Goal: Task Accomplishment & Management: Manage account settings

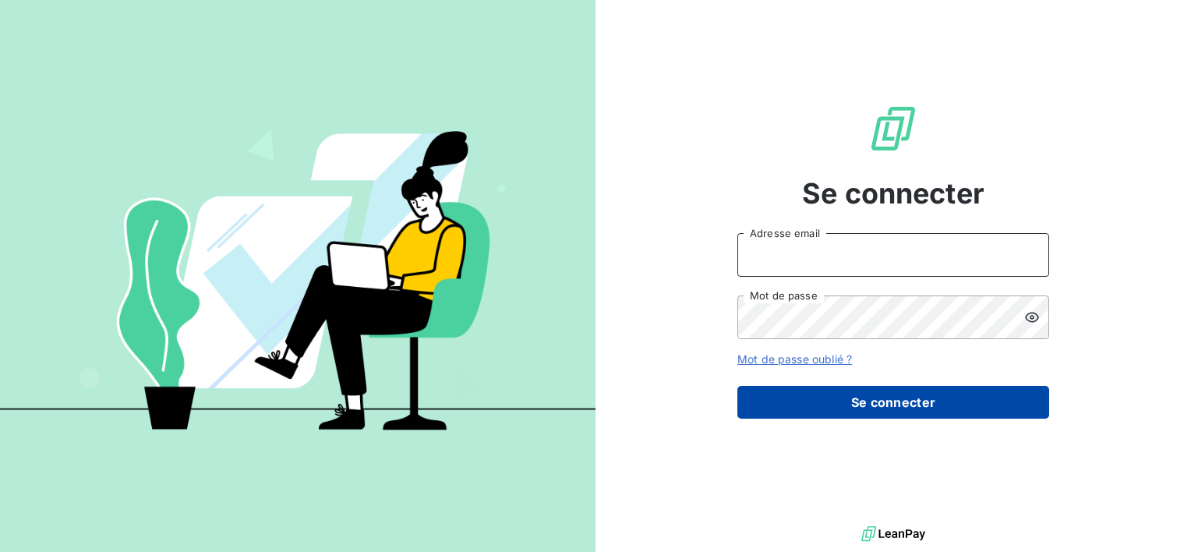
type input "[EMAIL_ADDRESS][DOMAIN_NAME]"
click at [870, 410] on button "Se connecter" at bounding box center [894, 402] width 312 height 33
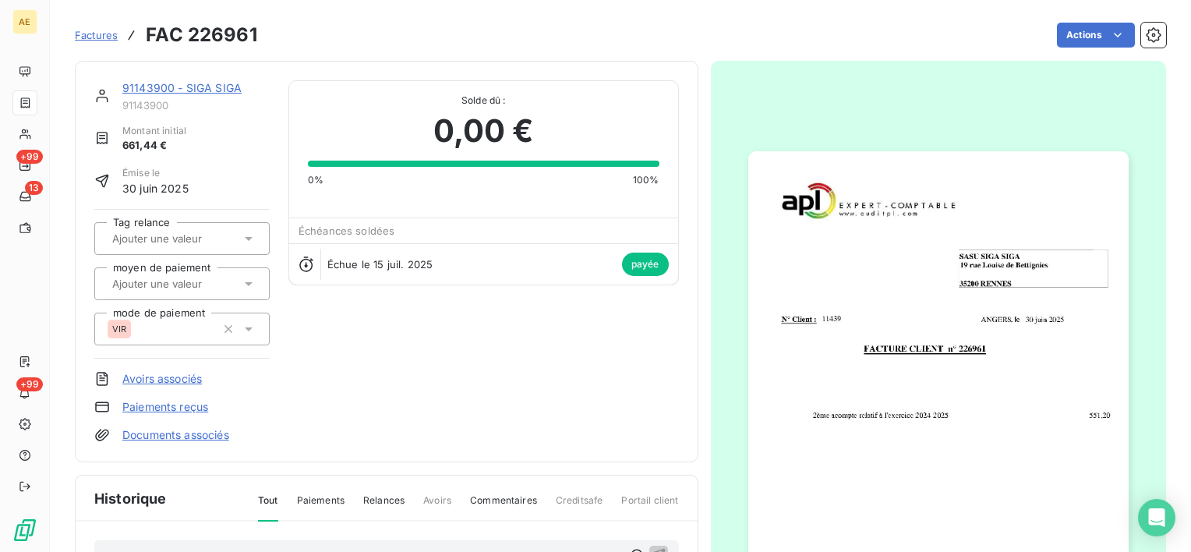
click at [179, 89] on link "91143900 - SIGA SIGA" at bounding box center [181, 87] width 119 height 13
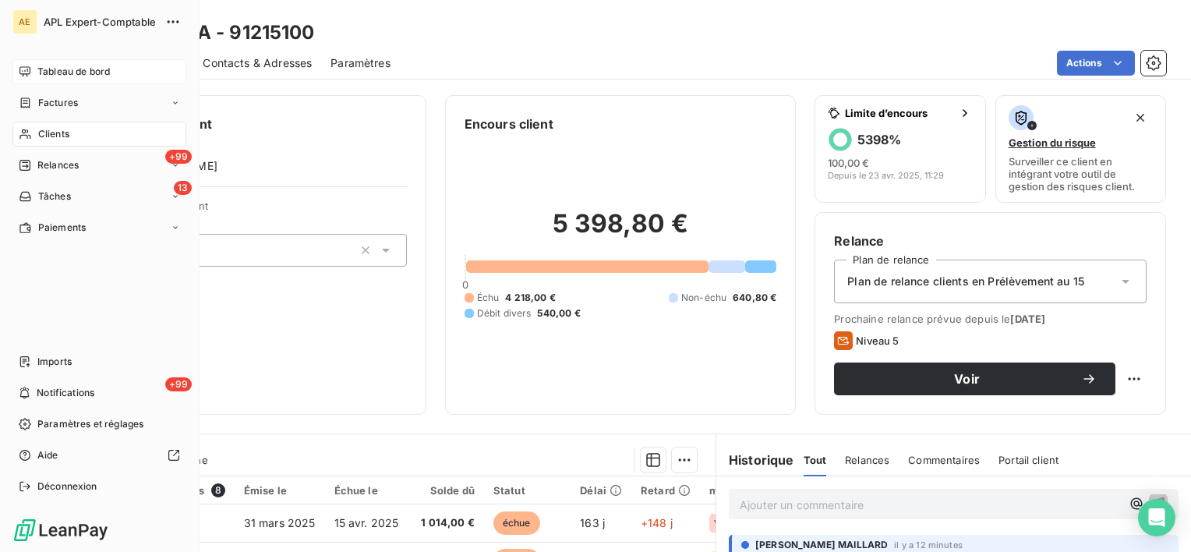
click at [55, 65] on span "Tableau de bord" at bounding box center [73, 72] width 73 height 14
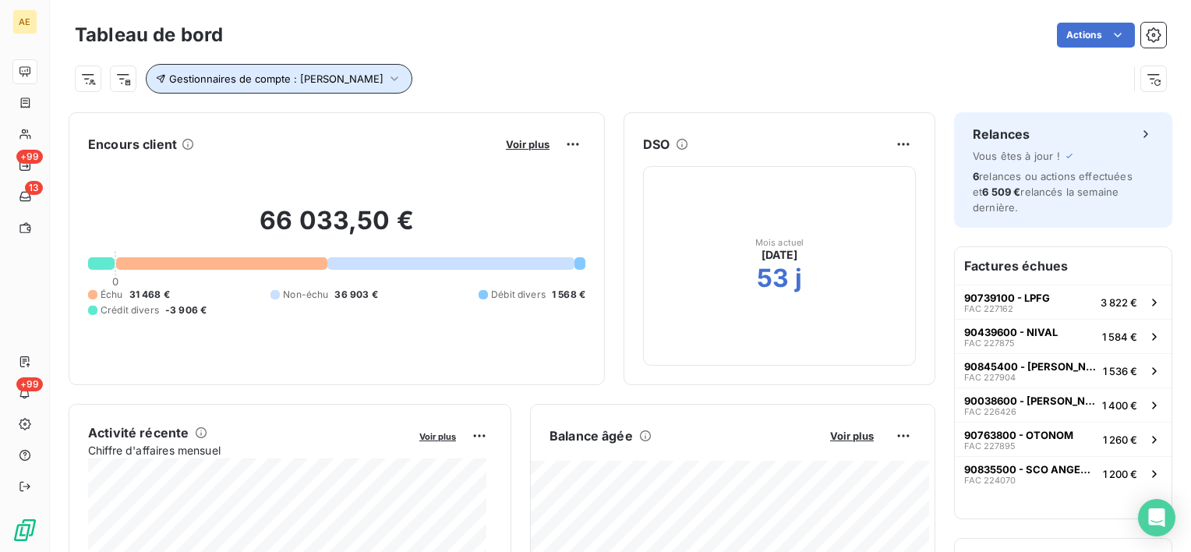
click at [388, 79] on icon "button" at bounding box center [395, 79] width 16 height 16
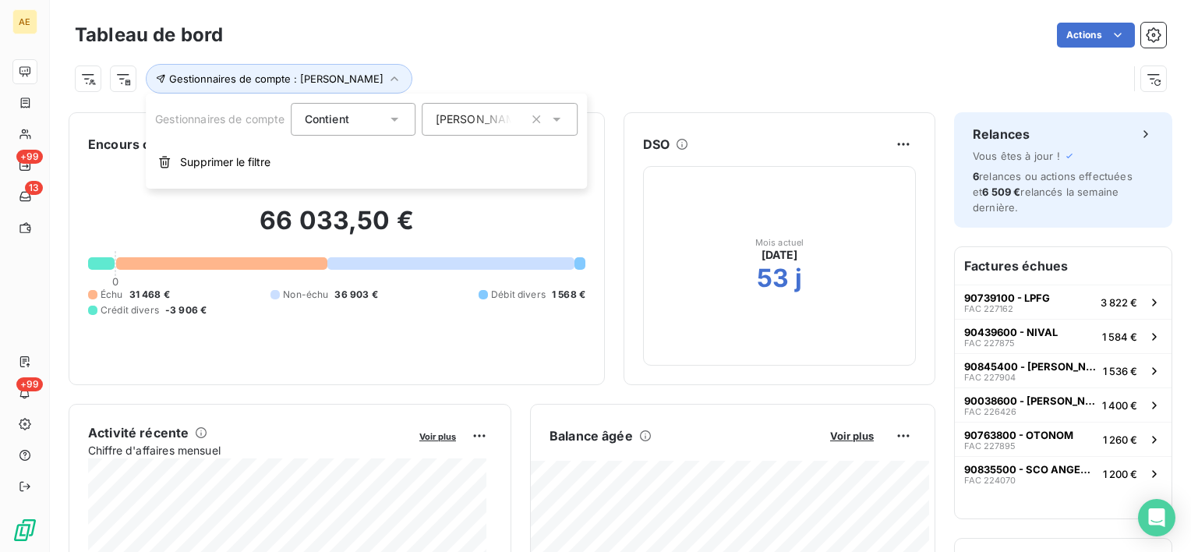
click at [478, 106] on div "Frédéric Gagneux" at bounding box center [501, 119] width 156 height 33
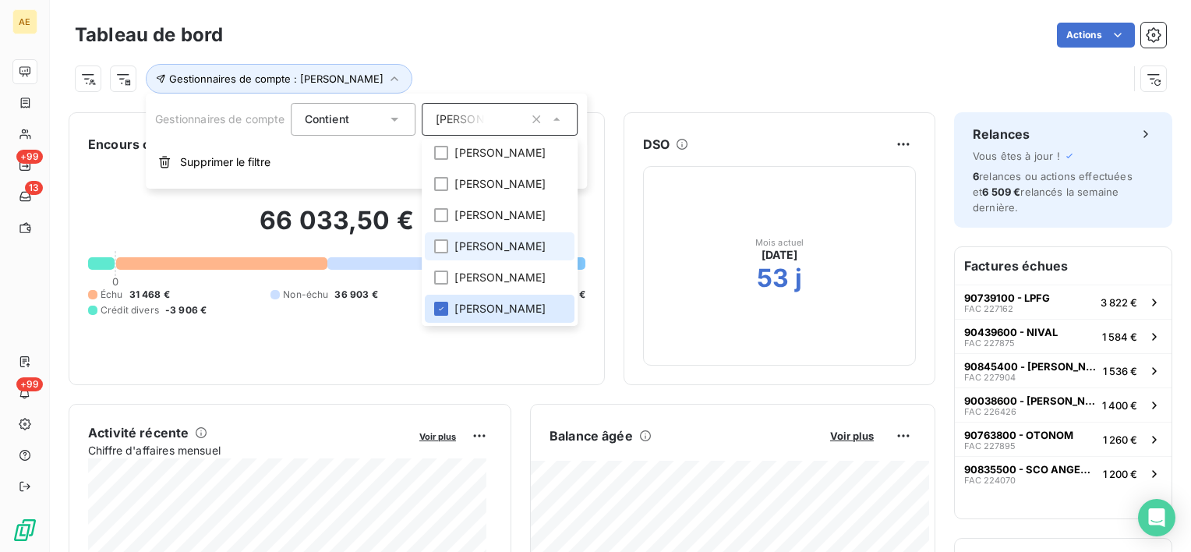
scroll to position [440, 0]
click at [438, 306] on icon at bounding box center [441, 308] width 9 height 9
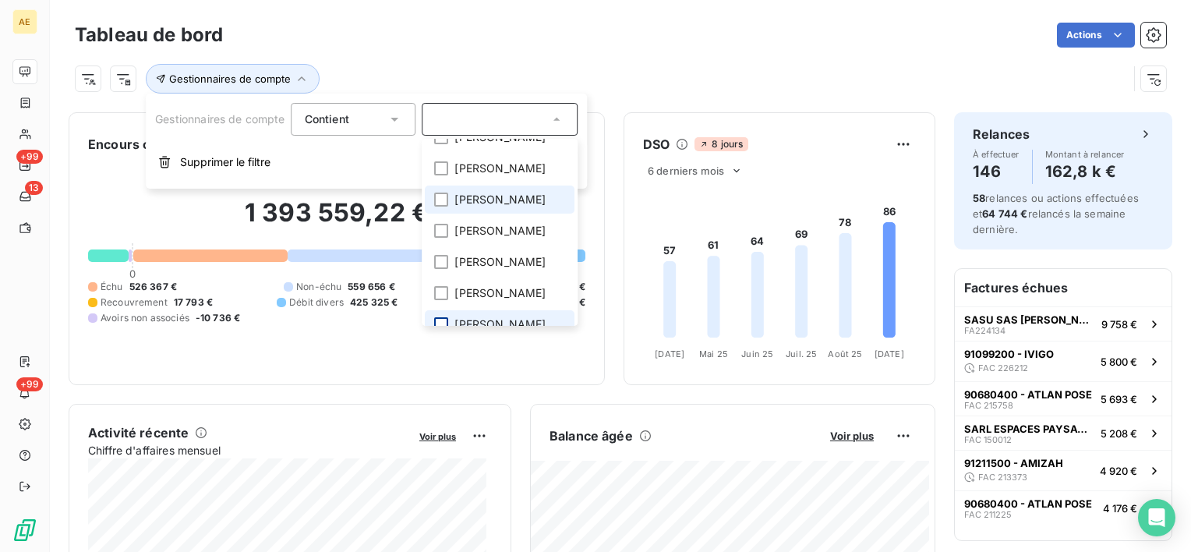
scroll to position [284, 0]
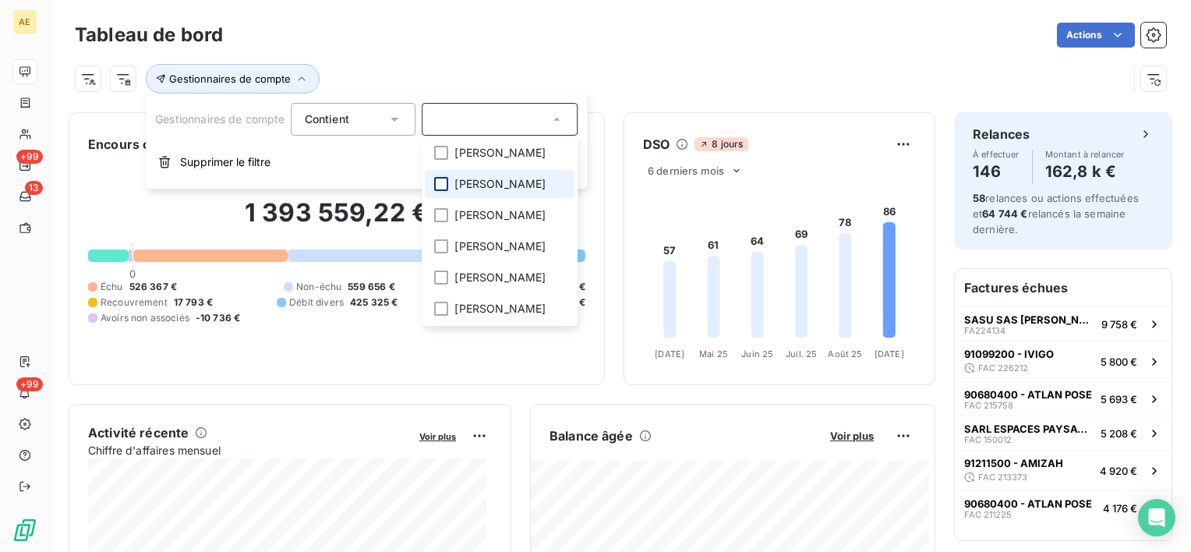
click at [449, 191] on div at bounding box center [442, 184] width 14 height 14
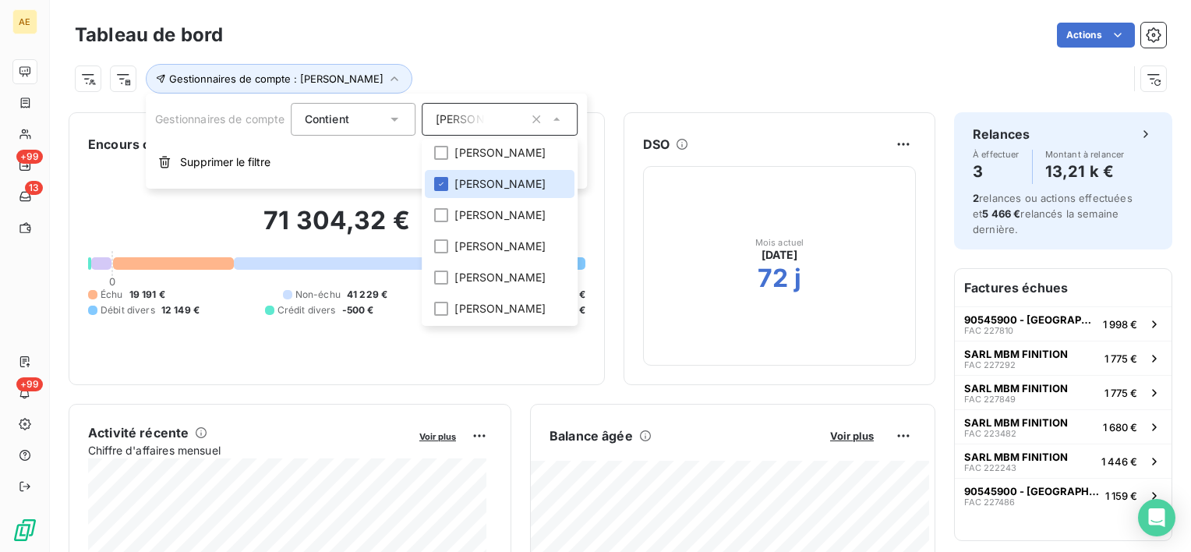
click at [577, 48] on div "Tableau de bord Actions" at bounding box center [621, 35] width 1092 height 33
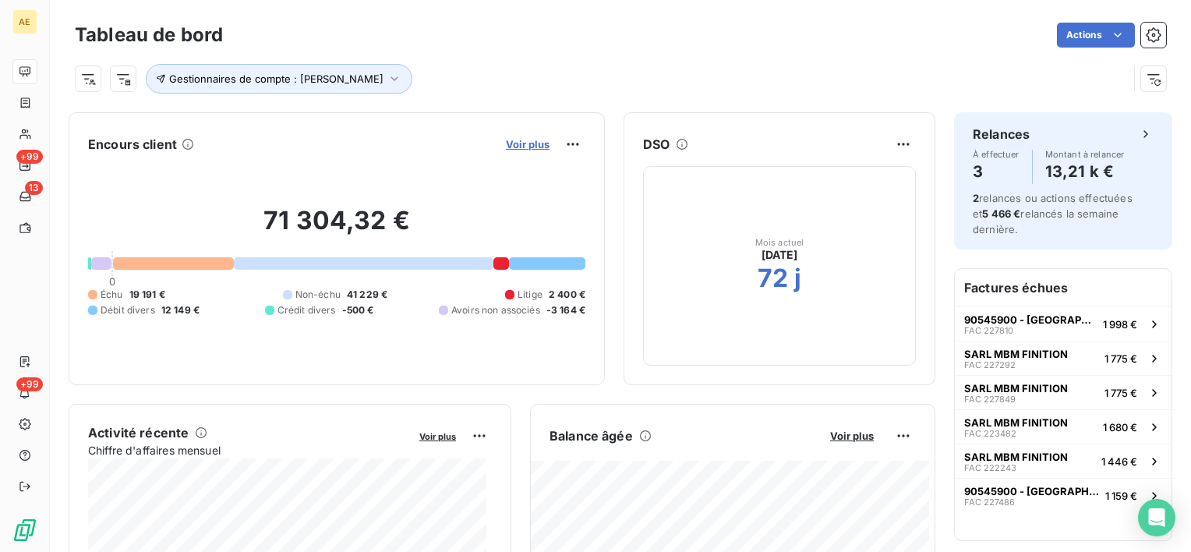
click at [512, 145] on span "Voir plus" at bounding box center [528, 144] width 44 height 12
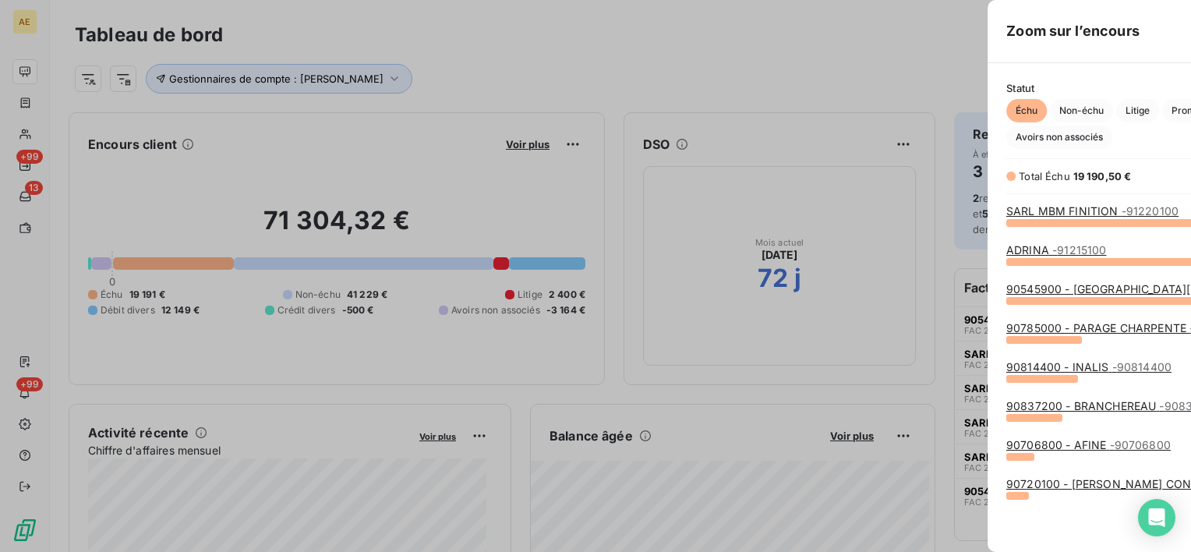
scroll to position [318, 586]
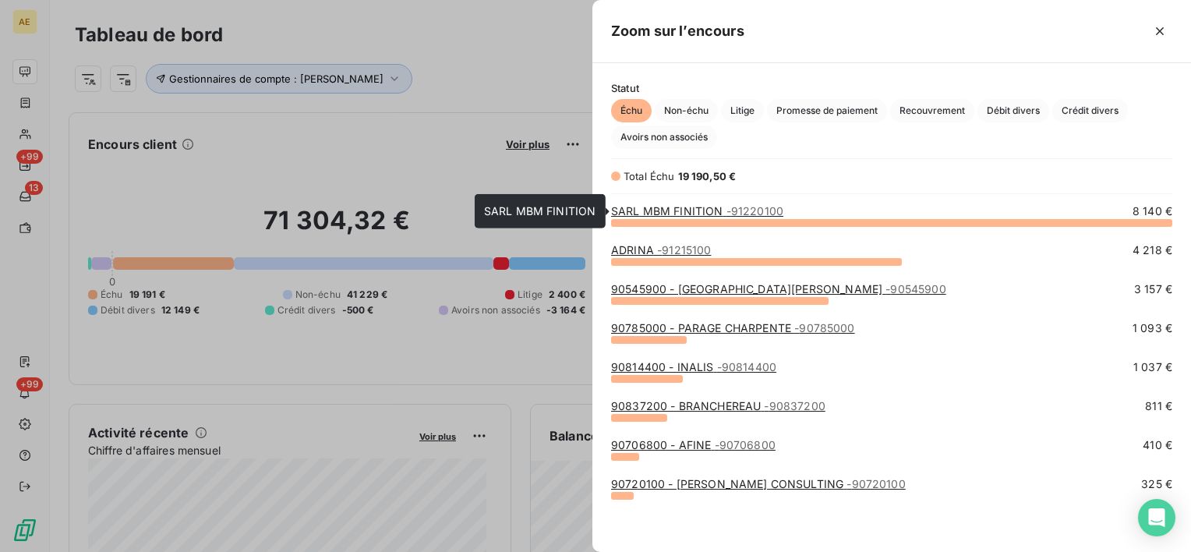
click at [654, 213] on link "SARL MBM FINITION - 91220100" at bounding box center [697, 210] width 172 height 13
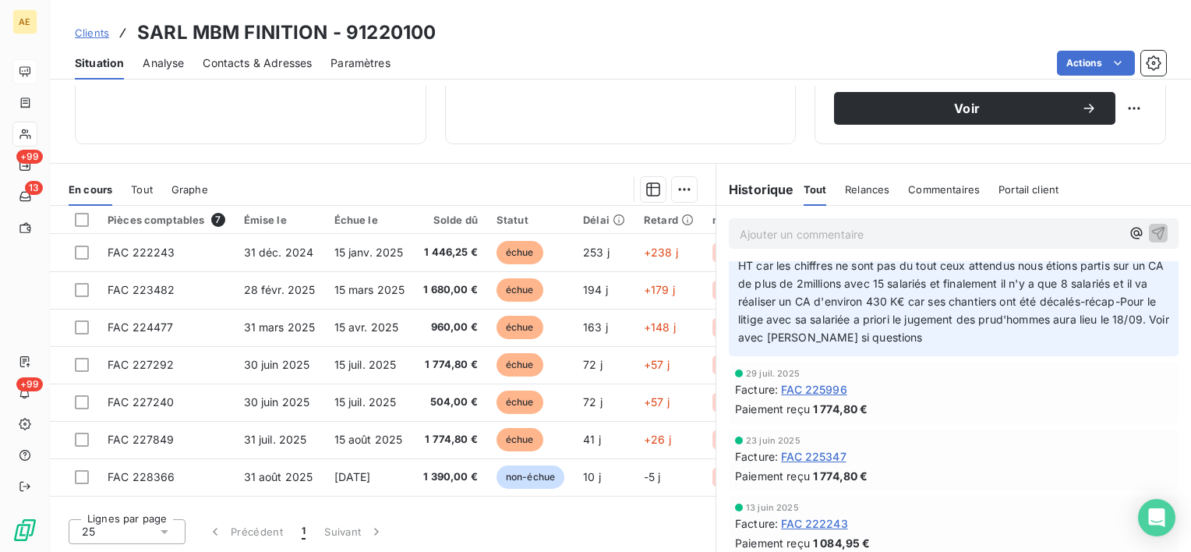
scroll to position [78, 0]
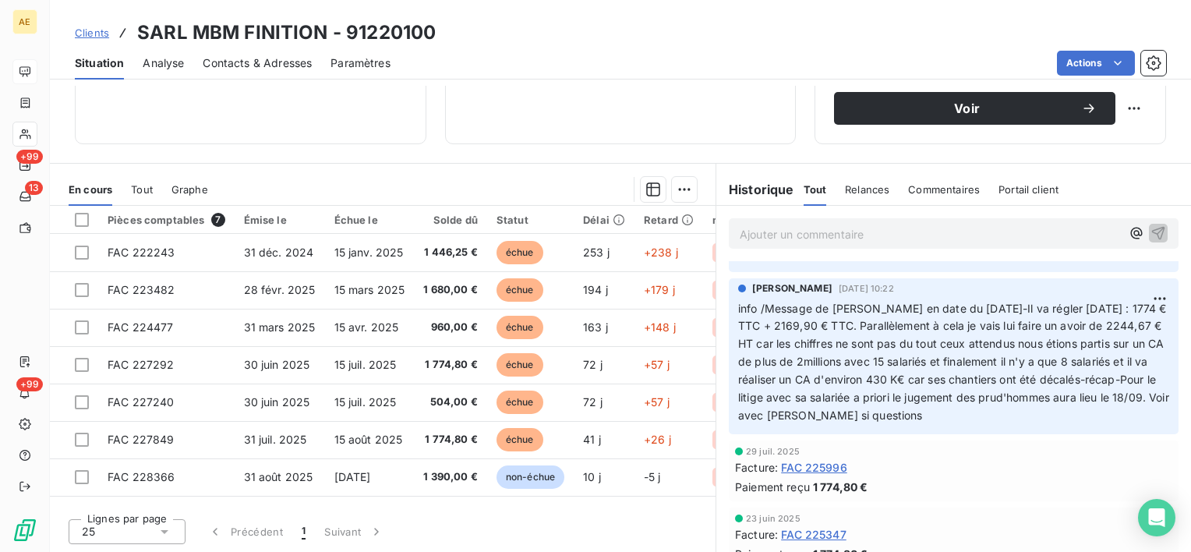
click at [773, 239] on p "Ajouter un commentaire ﻿" at bounding box center [930, 234] width 381 height 19
click at [795, 232] on p "Ajouter un commentaire ﻿" at bounding box center [930, 234] width 381 height 19
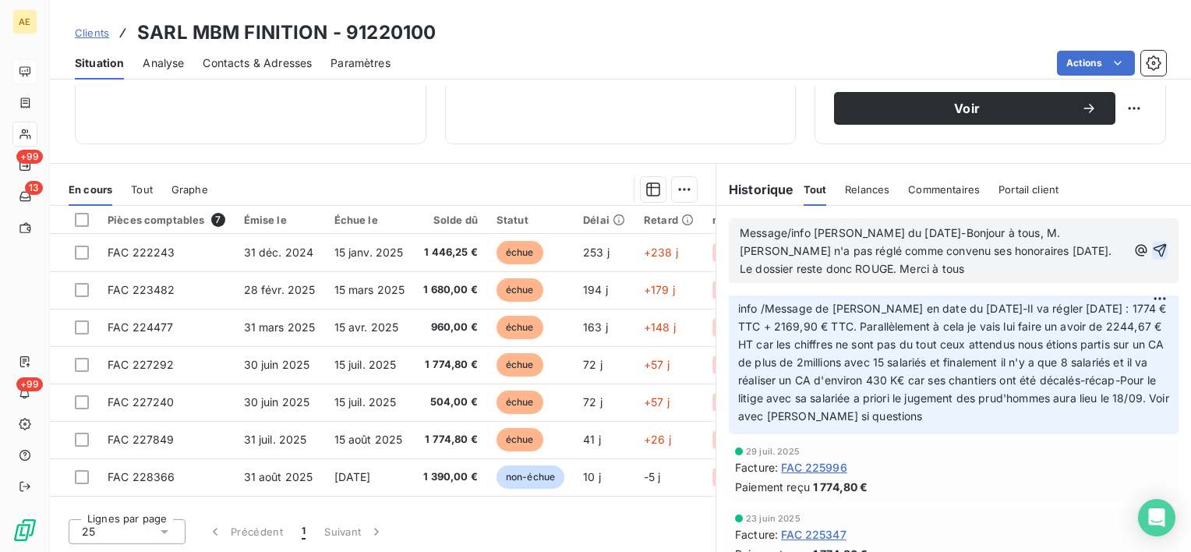
click at [1152, 250] on icon "button" at bounding box center [1160, 250] width 16 height 16
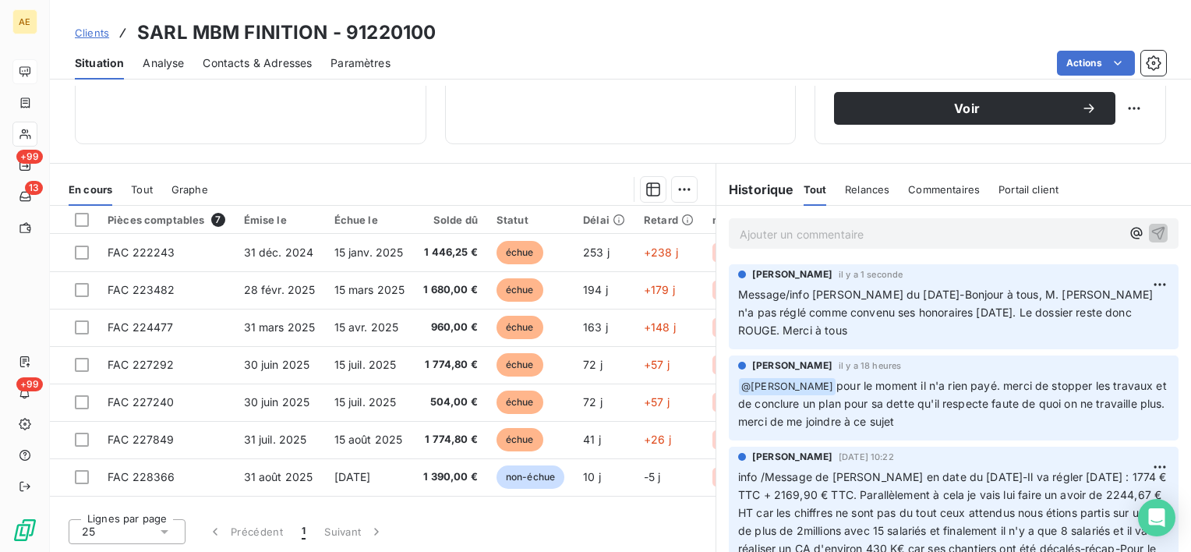
scroll to position [0, 0]
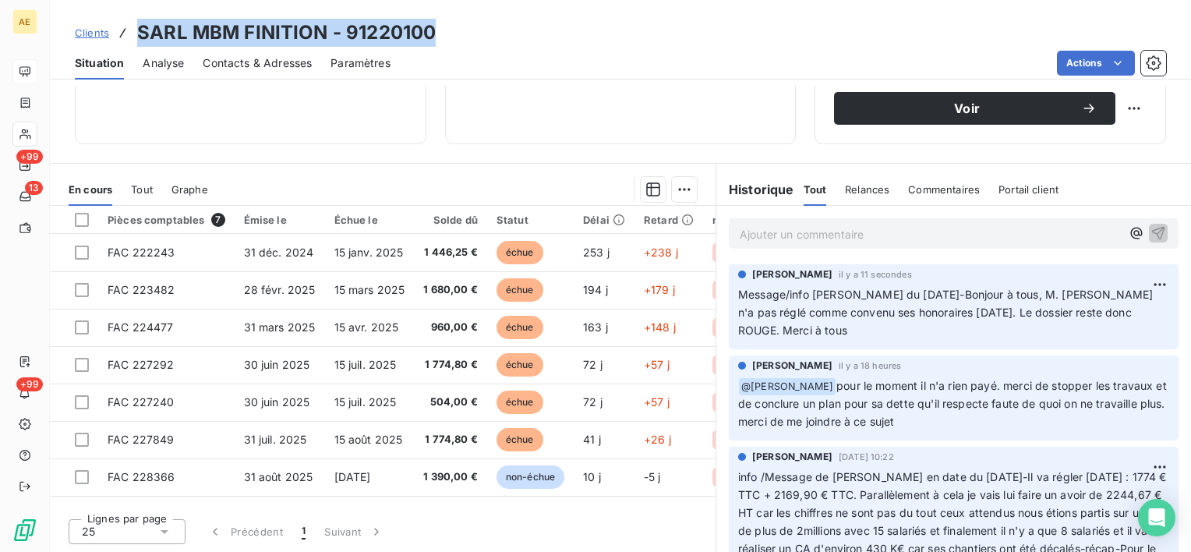
drag, startPoint x: 470, startPoint y: 38, endPoint x: 134, endPoint y: 14, distance: 336.9
click at [134, 14] on div "Clients SARL MBM FINITION - 91220100 Situation Analyse Contacts & Adresses Para…" at bounding box center [620, 40] width 1141 height 80
copy h3 "SARL MBM FINITION - 91220100"
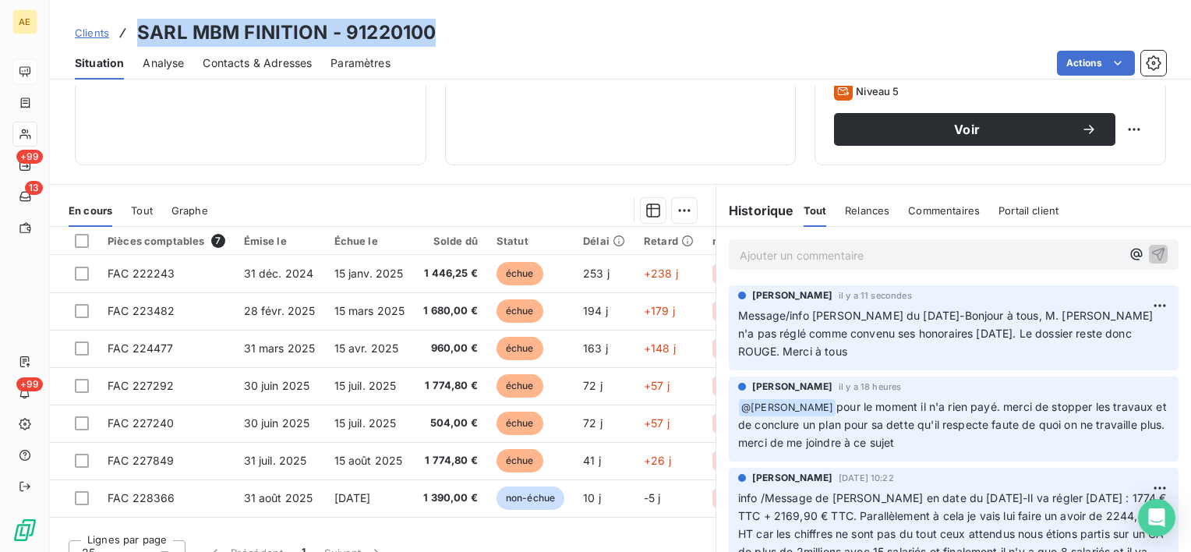
scroll to position [271, 0]
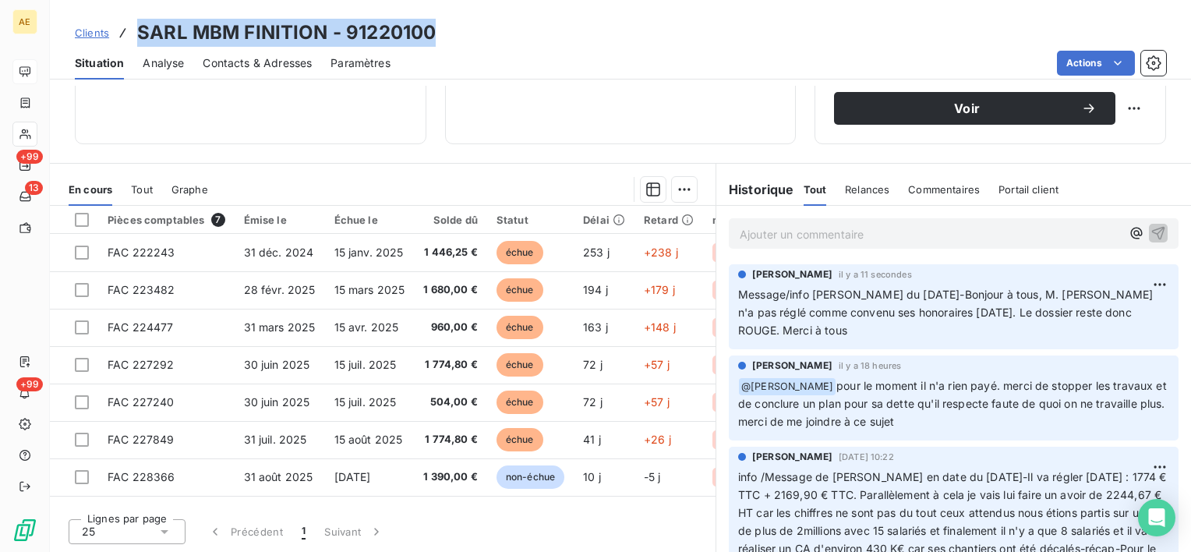
drag, startPoint x: 842, startPoint y: 383, endPoint x: 972, endPoint y: 424, distance: 136.6
click at [972, 424] on p "﻿ @ Jessica SOURBIER pour le moment il n'a rien payé. merci de stopper les trav…" at bounding box center [953, 404] width 431 height 55
drag, startPoint x: 972, startPoint y: 424, endPoint x: 984, endPoint y: 424, distance: 11.7
click at [984, 424] on p "﻿ @ Jessica SOURBIER pour le moment il n'a rien payé. merci de stopper les trav…" at bounding box center [953, 404] width 431 height 55
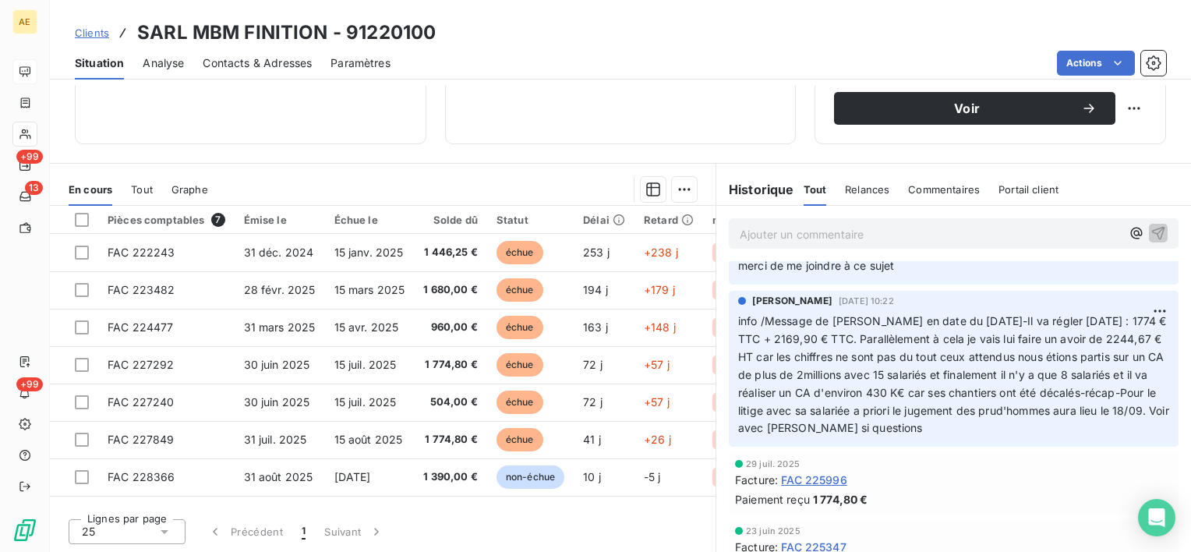
scroll to position [78, 0]
